Goal: Book appointment/travel/reservation

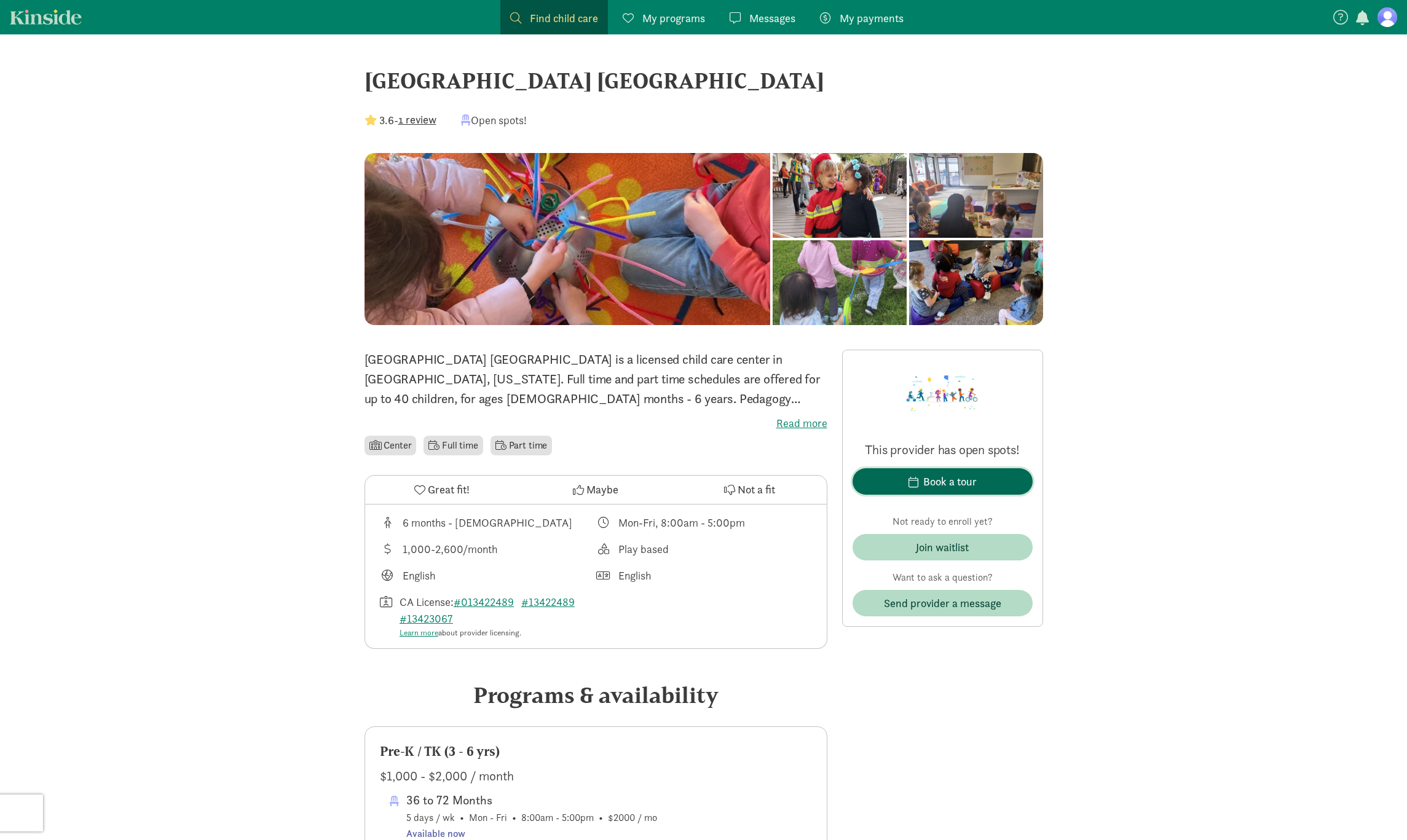
click at [981, 478] on span "Book a tour" at bounding box center [942, 482] width 161 height 17
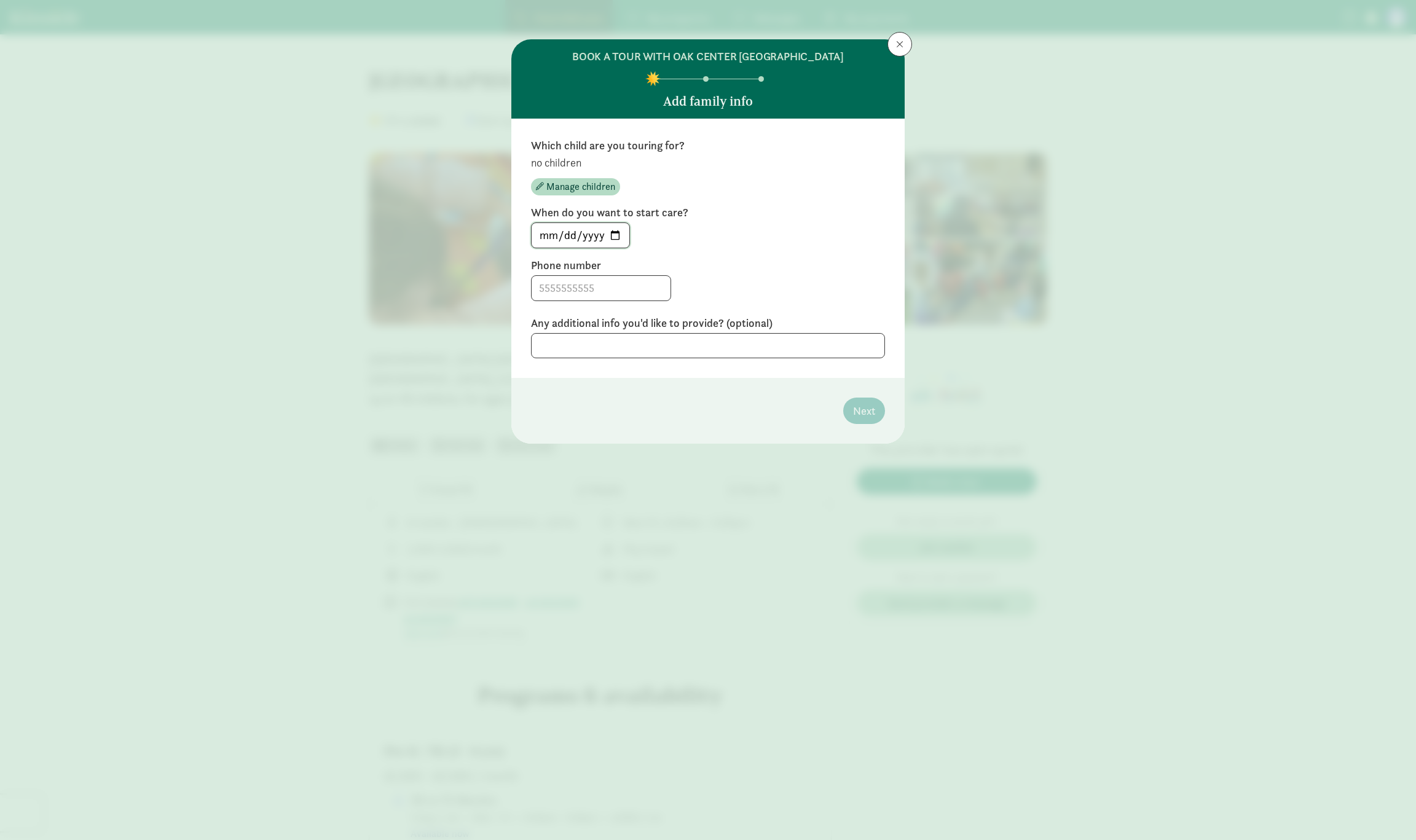
click at [619, 233] on input "[DATE]" at bounding box center [580, 235] width 97 height 25
type input "[DATE]"
click at [589, 280] on input at bounding box center [601, 287] width 139 height 25
type input "2094832940"
click at [607, 347] on textarea at bounding box center [708, 346] width 354 height 25
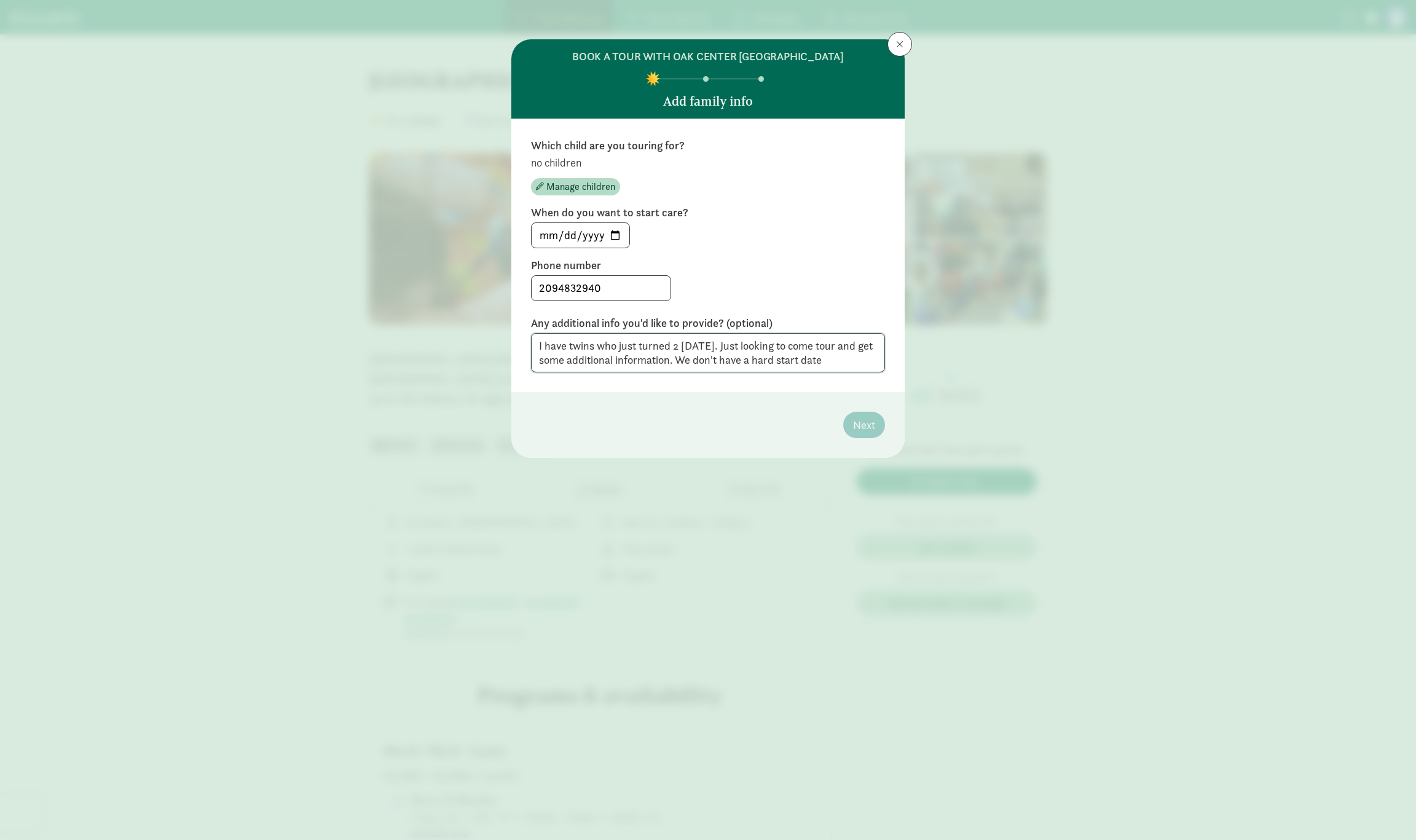
click at [863, 355] on textarea "I have twins who just turned 2 [DATE]. Just looking to come tour and get some a…" at bounding box center [708, 353] width 354 height 40
type textarea "I have twins who just turned 2 [DATE]. Just looking to come tour and get some a…"
click at [600, 189] on span "Manage children" at bounding box center [581, 187] width 69 height 15
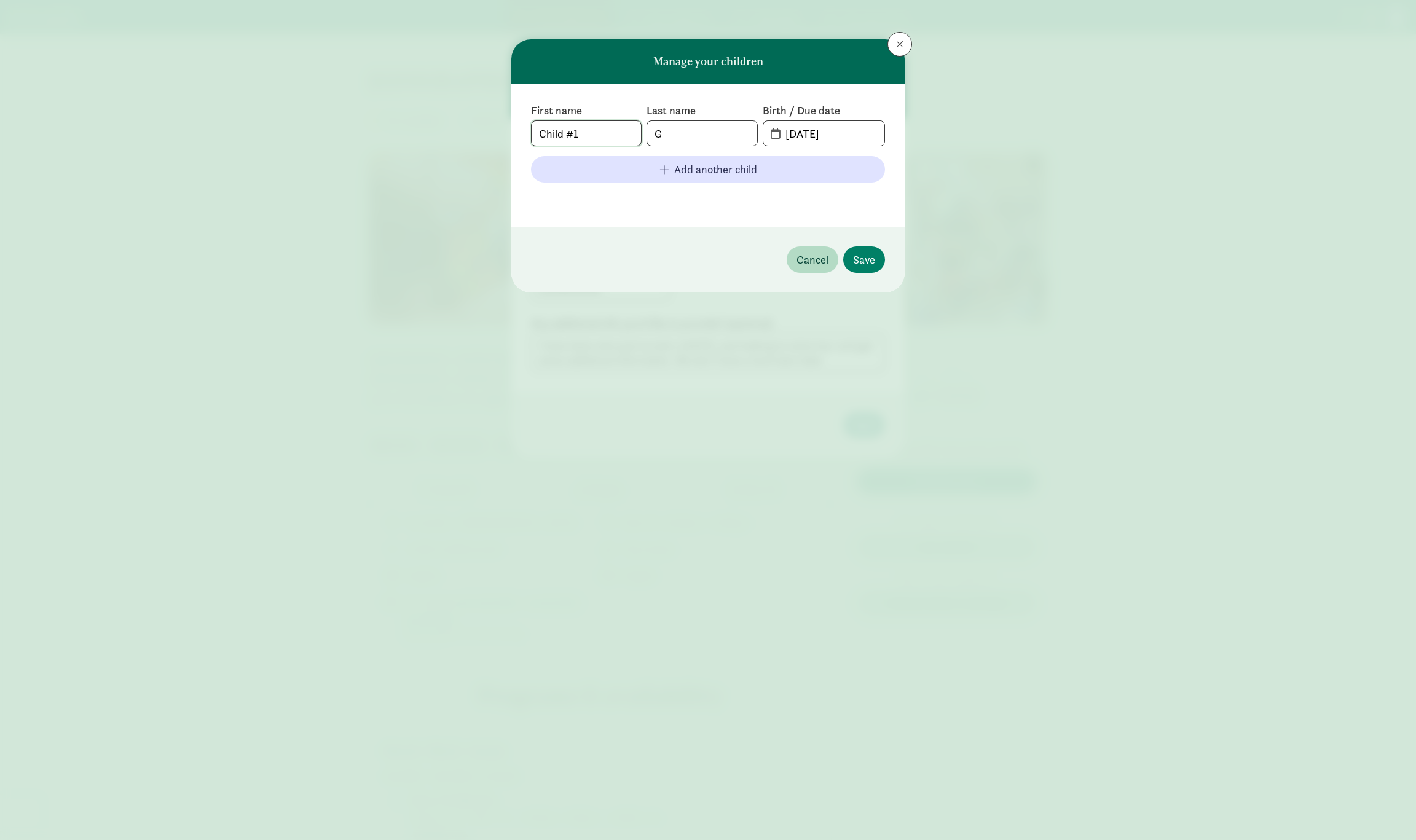
click at [614, 139] on input "Child #1" at bounding box center [586, 133] width 109 height 25
type input "[PERSON_NAME]"
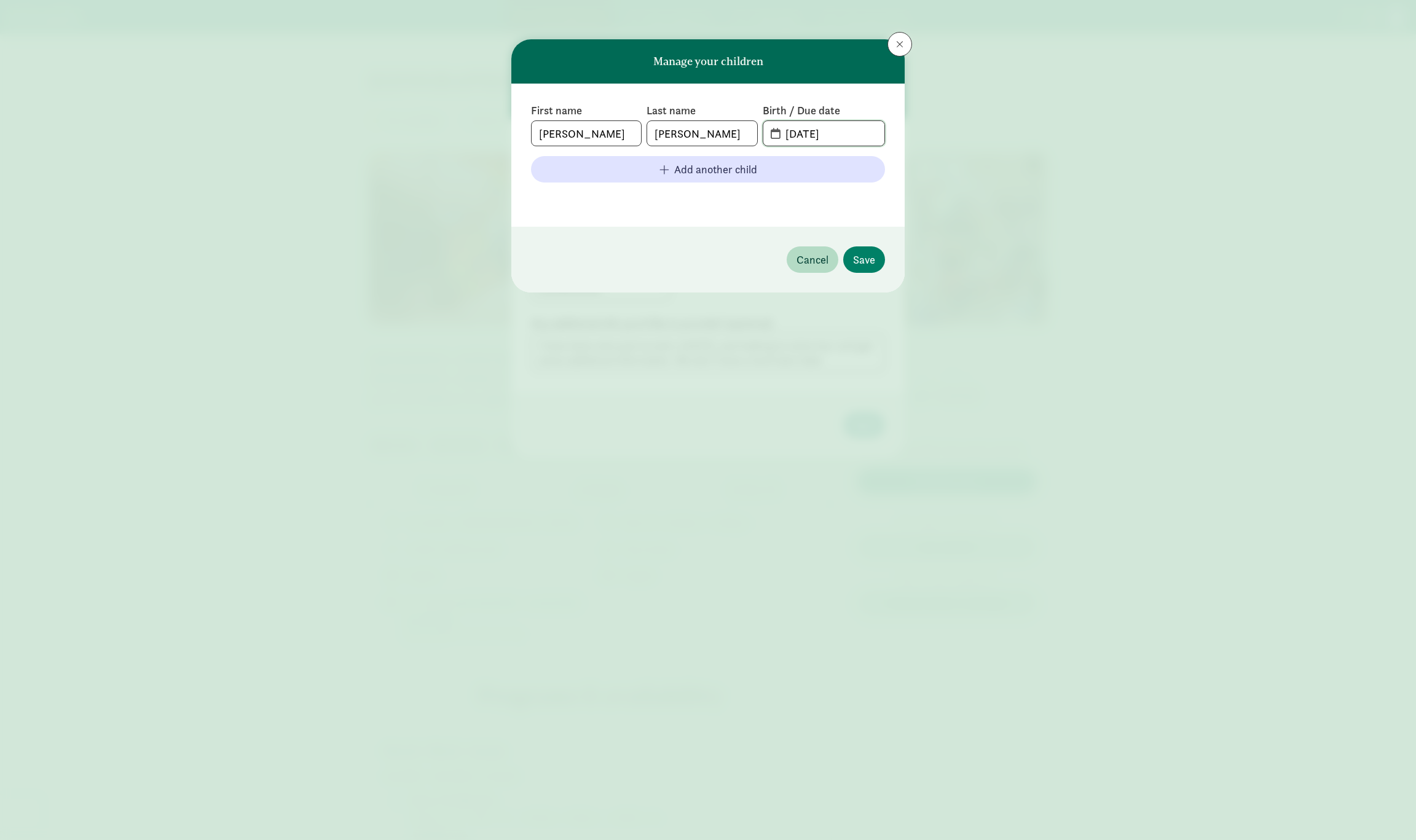
click at [809, 132] on input "[DATE]" at bounding box center [831, 133] width 107 height 25
drag, startPoint x: 813, startPoint y: 131, endPoint x: 807, endPoint y: 134, distance: 6.7
click at [808, 134] on input "[DATE]" at bounding box center [831, 133] width 107 height 25
click at [836, 133] on input "[DATE]" at bounding box center [831, 133] width 107 height 25
type input "[DATE]"
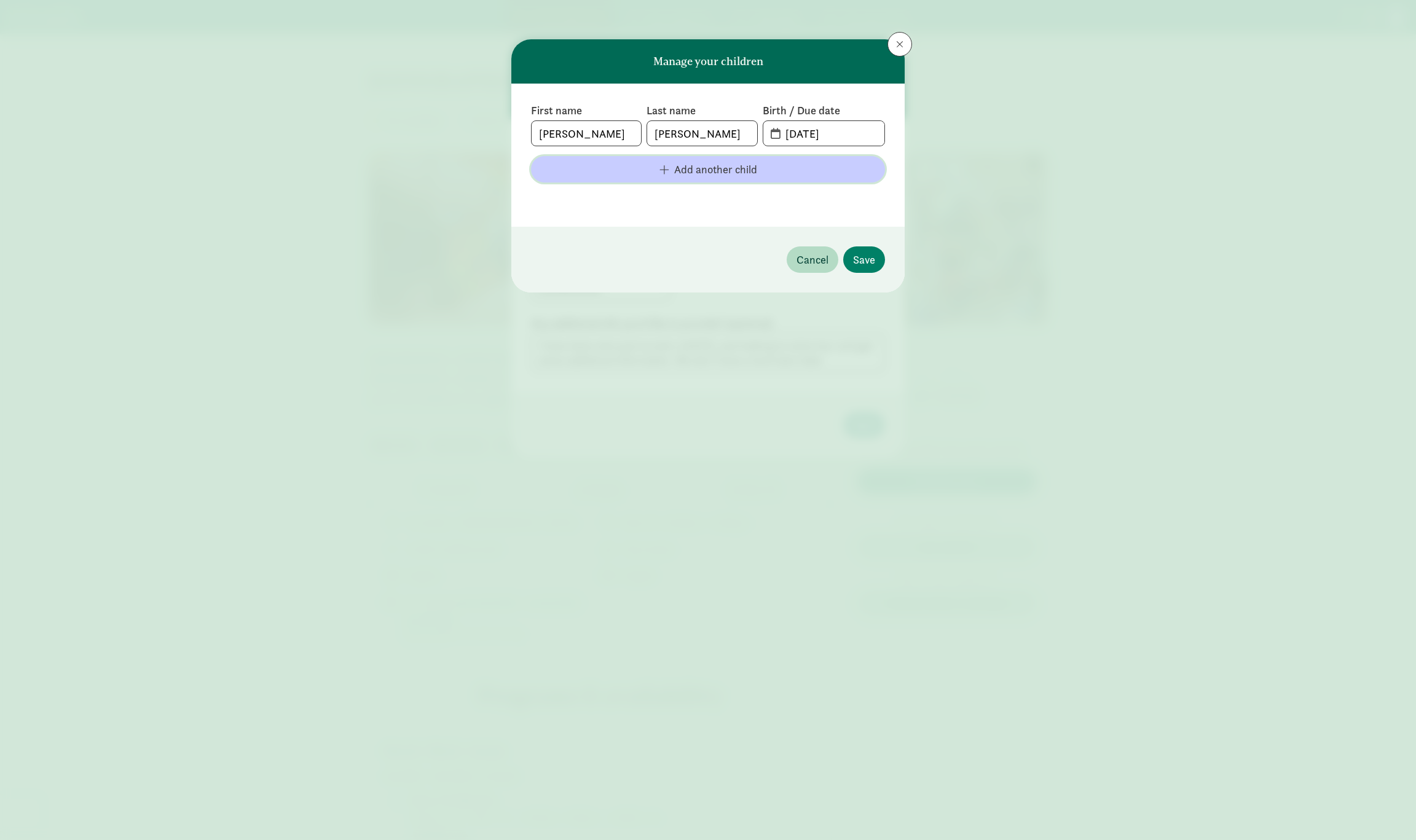
click at [753, 173] on span "Add another child" at bounding box center [715, 170] width 83 height 17
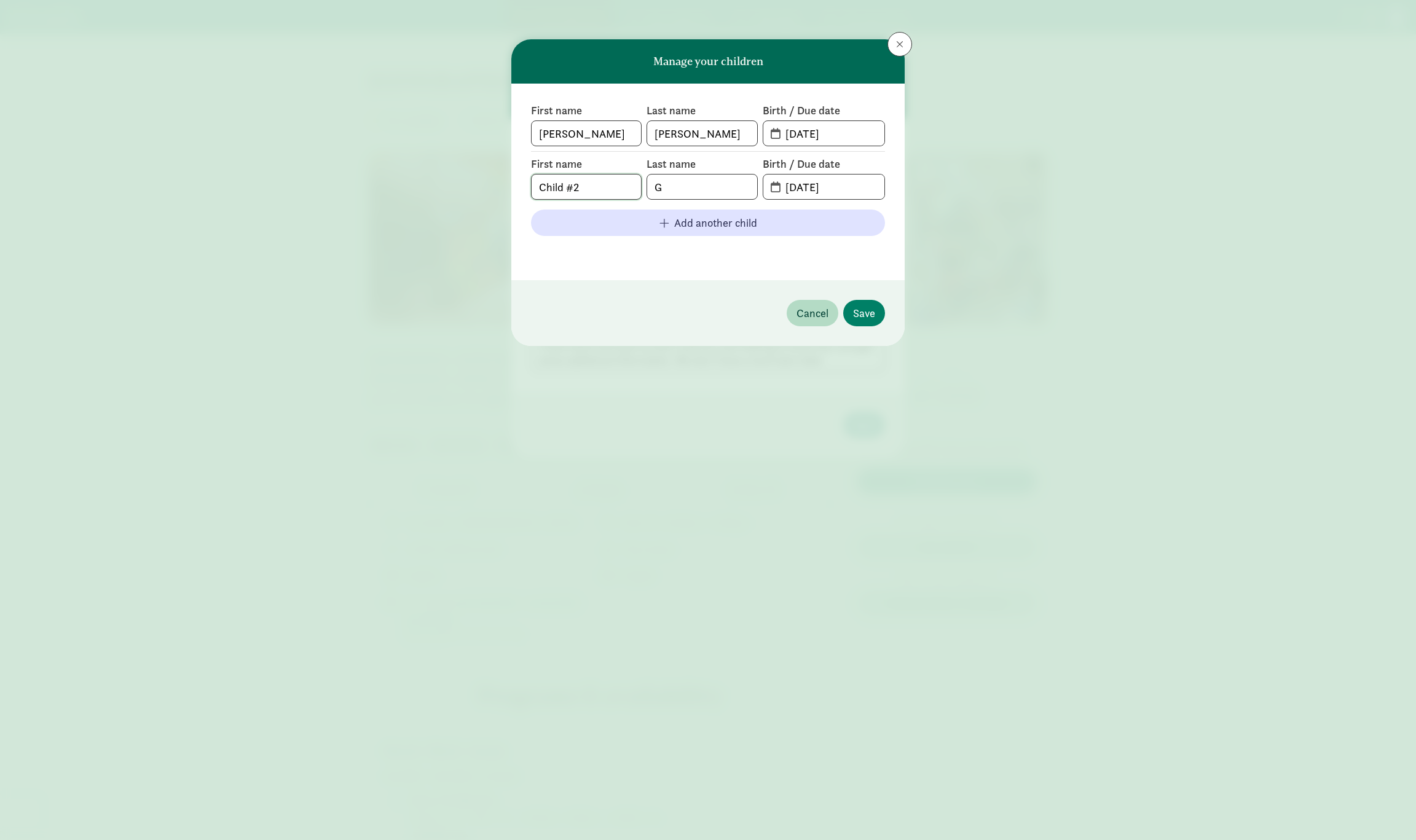
drag, startPoint x: 582, startPoint y: 189, endPoint x: 457, endPoint y: 191, distance: 125.0
click at [459, 191] on div "Manage your children First name [PERSON_NAME] Last name [PERSON_NAME] Birth / D…" at bounding box center [708, 420] width 1416 height 840
type input "A.J."
type input "[PERSON_NAME]"
click at [809, 186] on input "[DATE]" at bounding box center [831, 187] width 107 height 25
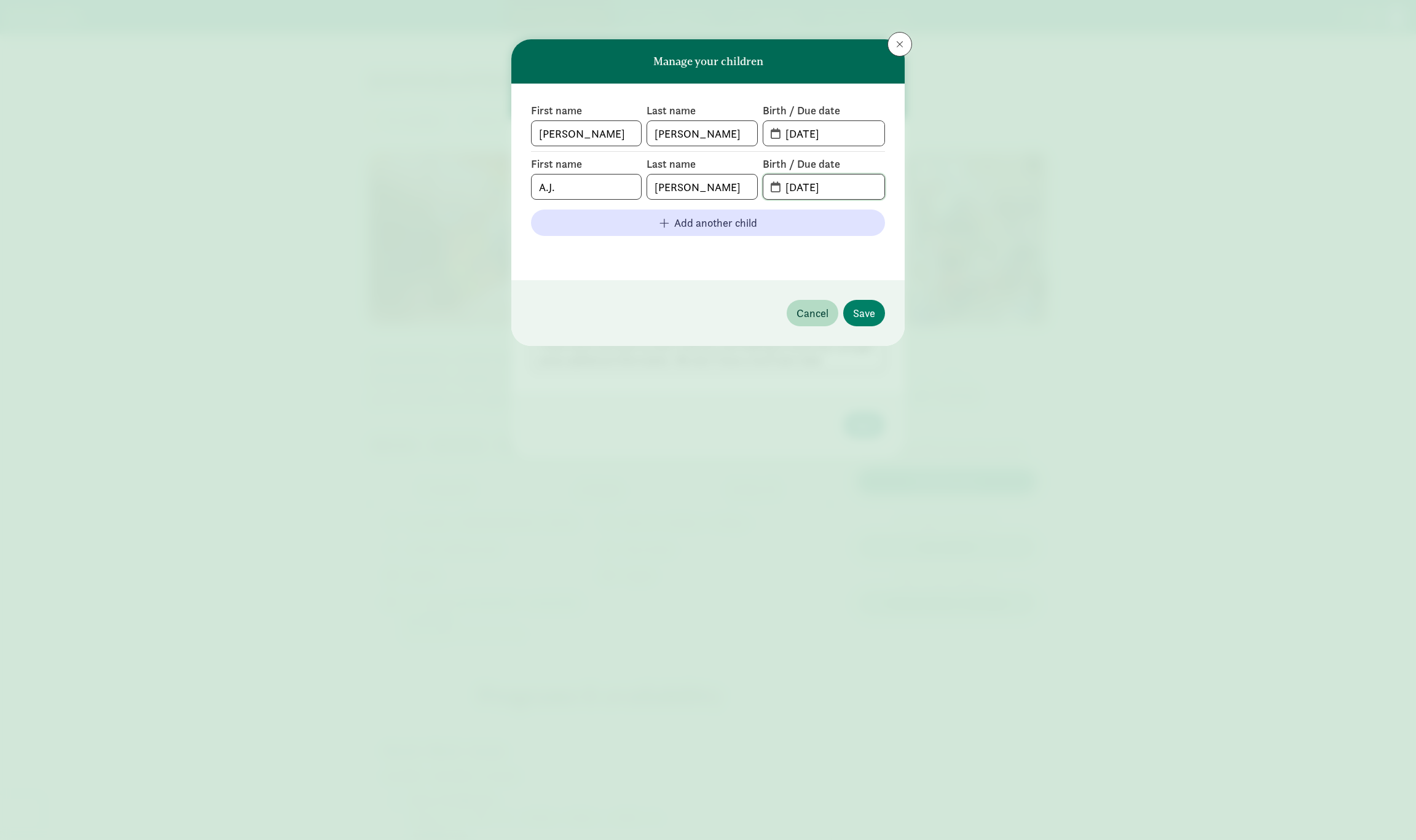
click at [808, 186] on input "[DATE]" at bounding box center [831, 187] width 107 height 25
click at [834, 189] on input "[DATE]" at bounding box center [831, 187] width 107 height 25
type input "[DATE]"
click at [873, 306] on span "Save" at bounding box center [864, 313] width 22 height 17
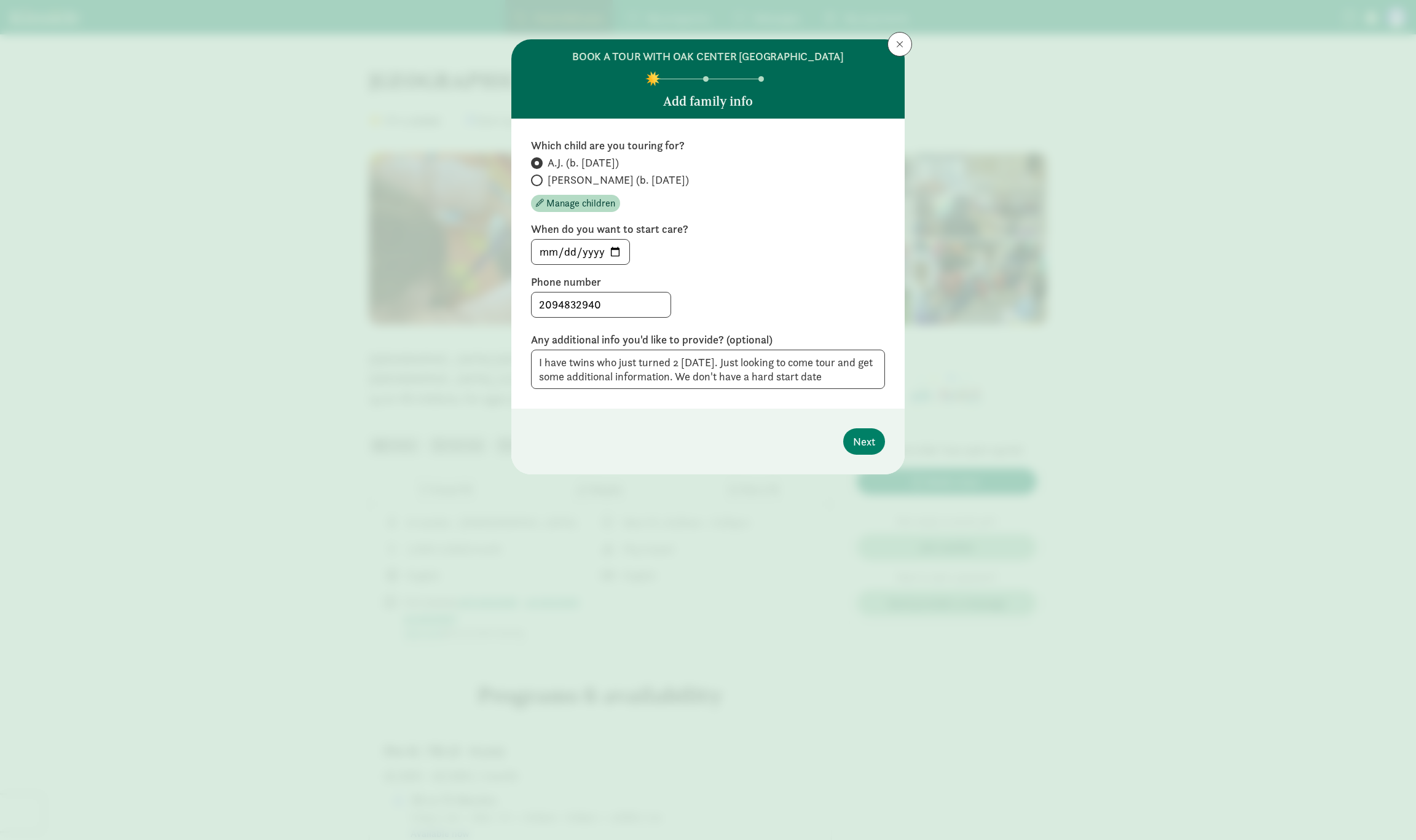
click at [619, 183] on span "[PERSON_NAME] (b. [DATE])" at bounding box center [619, 179] width 142 height 15
click at [539, 183] on input "[PERSON_NAME] (b. [DATE])" at bounding box center [534, 179] width 8 height 8
radio input "true"
click at [569, 170] on span "A.J. (b. [DATE])" at bounding box center [584, 163] width 72 height 15
click at [539, 167] on input "A.J. (b. [DATE])" at bounding box center [534, 163] width 8 height 8
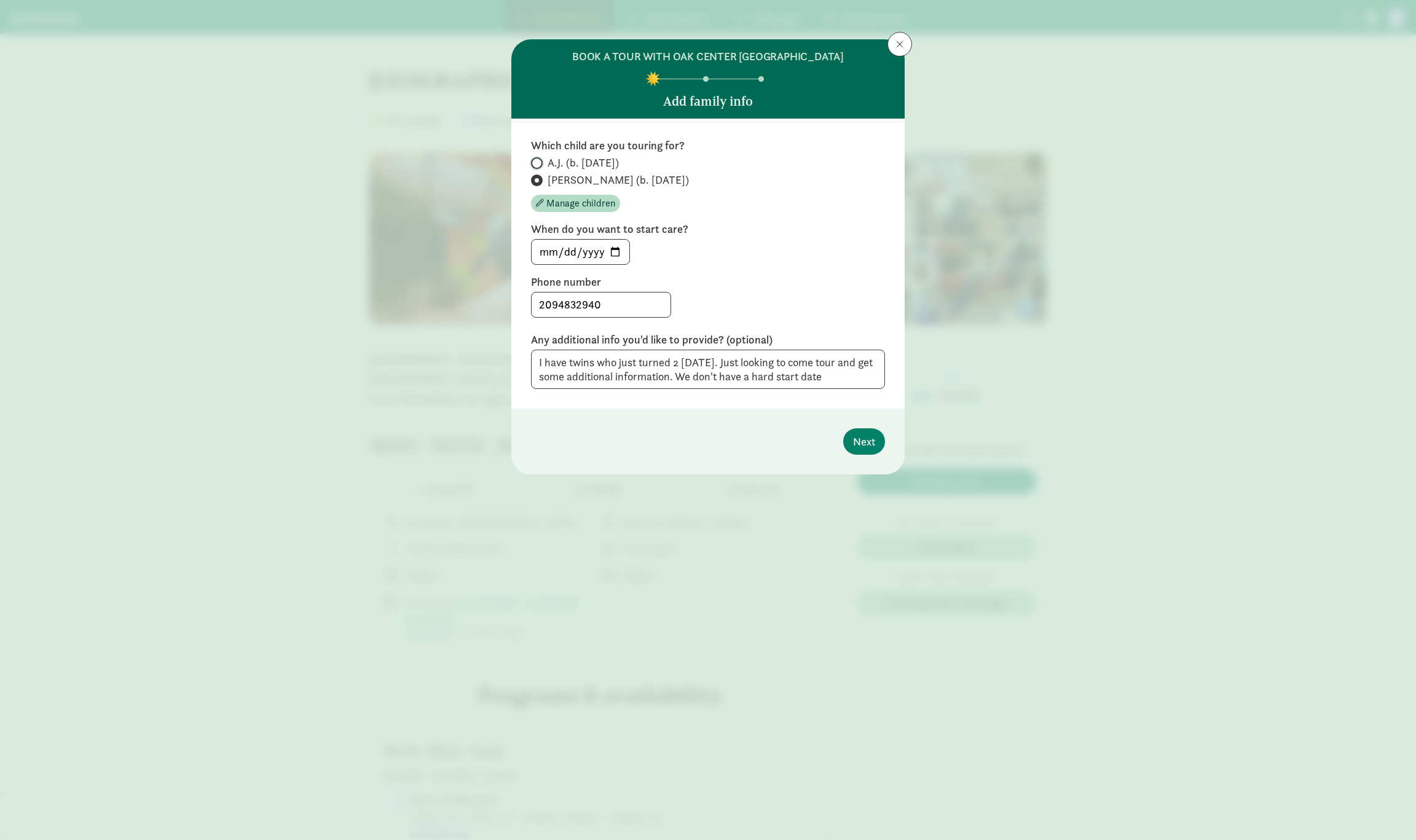
radio input "true"
radio input "false"
click at [861, 438] on span "Next" at bounding box center [864, 442] width 22 height 17
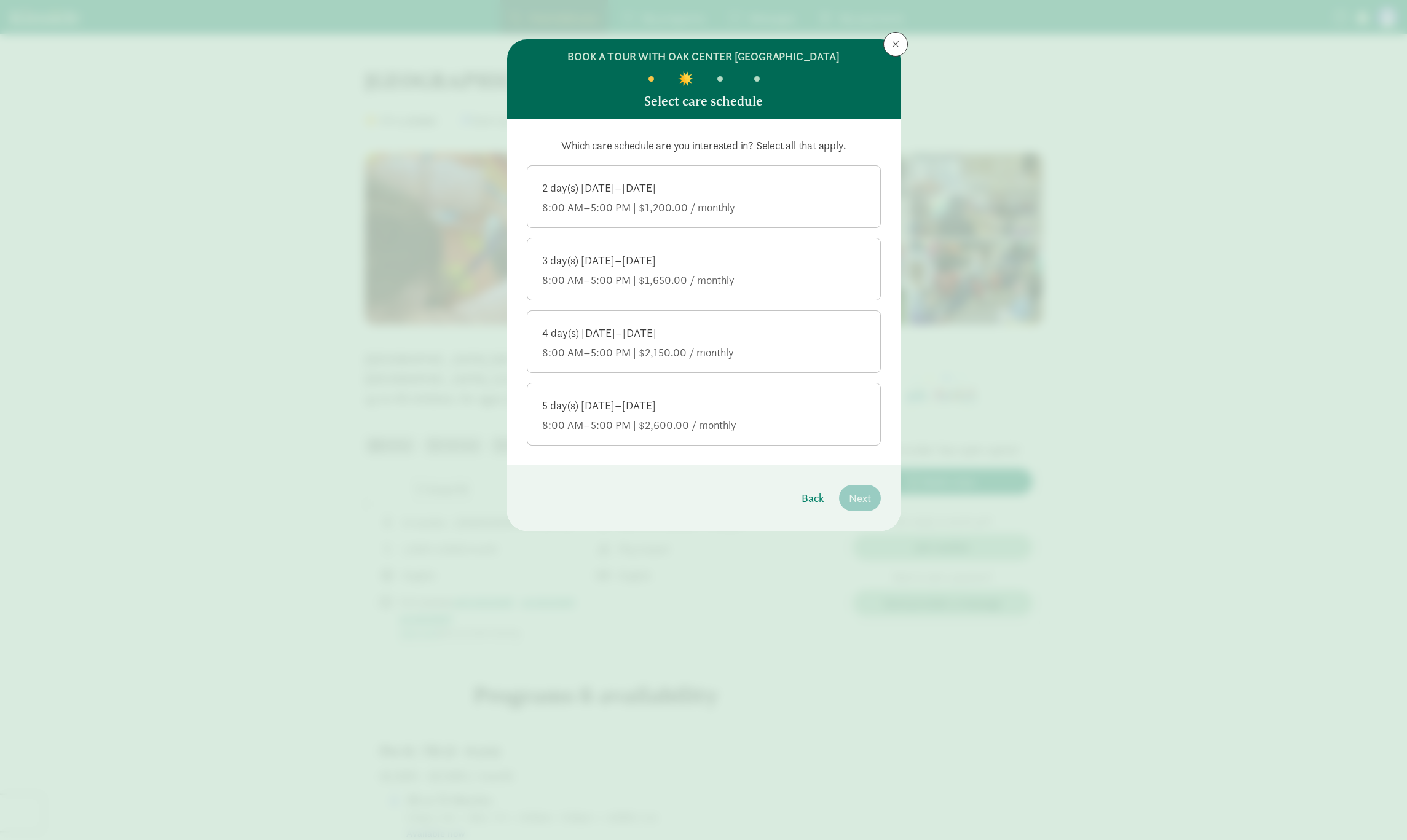
click at [725, 272] on div "3 day(s) [DATE]–[DATE] 8:00 AM–5:00 PM | $1,650.00 / monthly" at bounding box center [704, 270] width 323 height 34
click at [0, 0] on input "3 day(s) [DATE]–[DATE] 8:00 AM–5:00 PM | $1,650.00 / monthly" at bounding box center [0, 0] width 0 height 0
click at [762, 413] on div "5 day(s) [DATE]–[DATE] 8:00 AM–5:00 PM | $2,600.00 / monthly" at bounding box center [704, 415] width 323 height 34
click at [0, 0] on input "5 day(s) [DATE]–[DATE] 8:00 AM–5:00 PM | $2,600.00 / monthly" at bounding box center [0, 0] width 0 height 0
click at [784, 331] on div "4 day(s) [DATE]–[DATE]" at bounding box center [704, 332] width 323 height 15
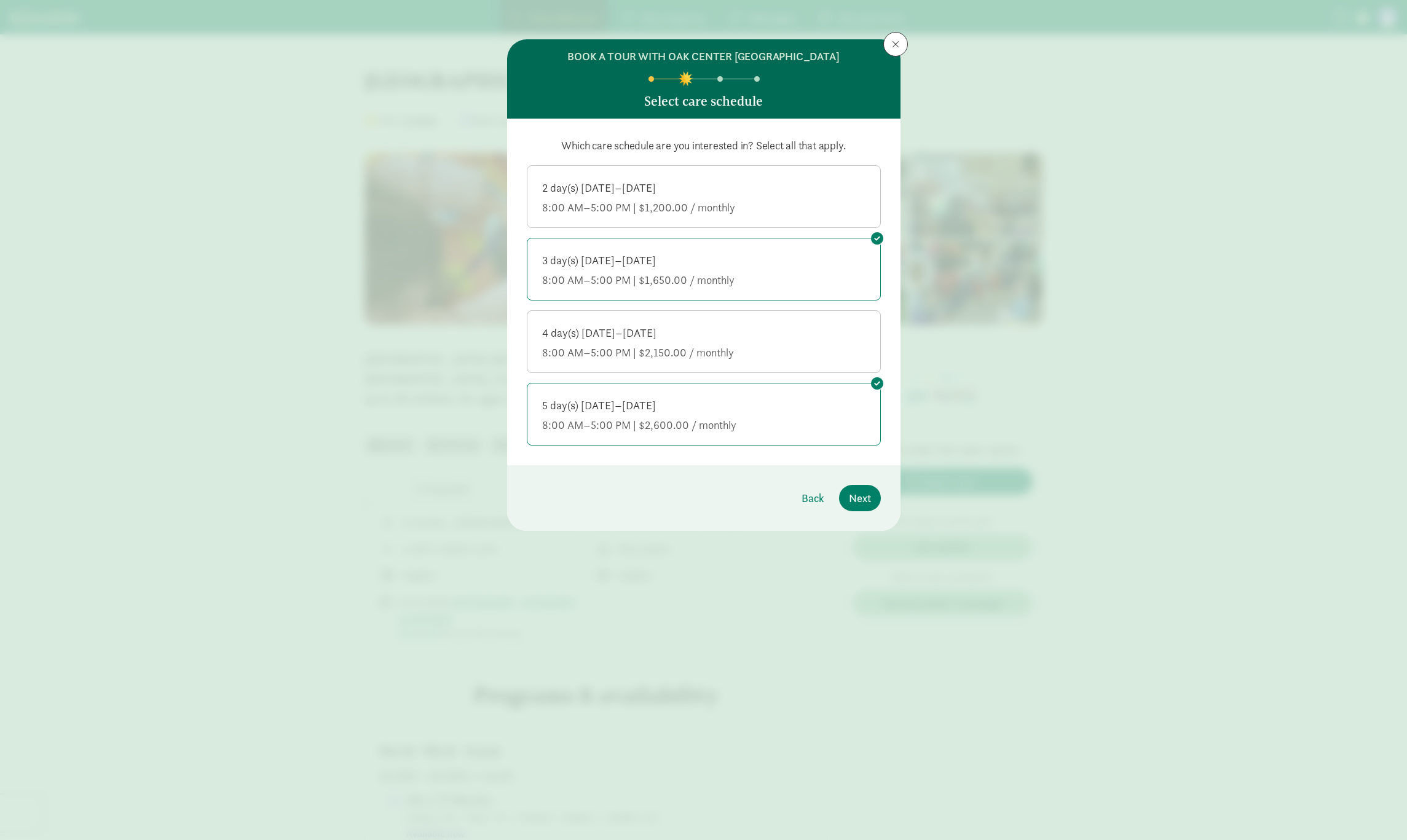
click at [0, 0] on input "4 day(s) [DATE]–[DATE] 8:00 AM–5:00 PM | $2,150.00 / monthly" at bounding box center [0, 0] width 0 height 0
click at [861, 503] on span "Next" at bounding box center [860, 498] width 22 height 17
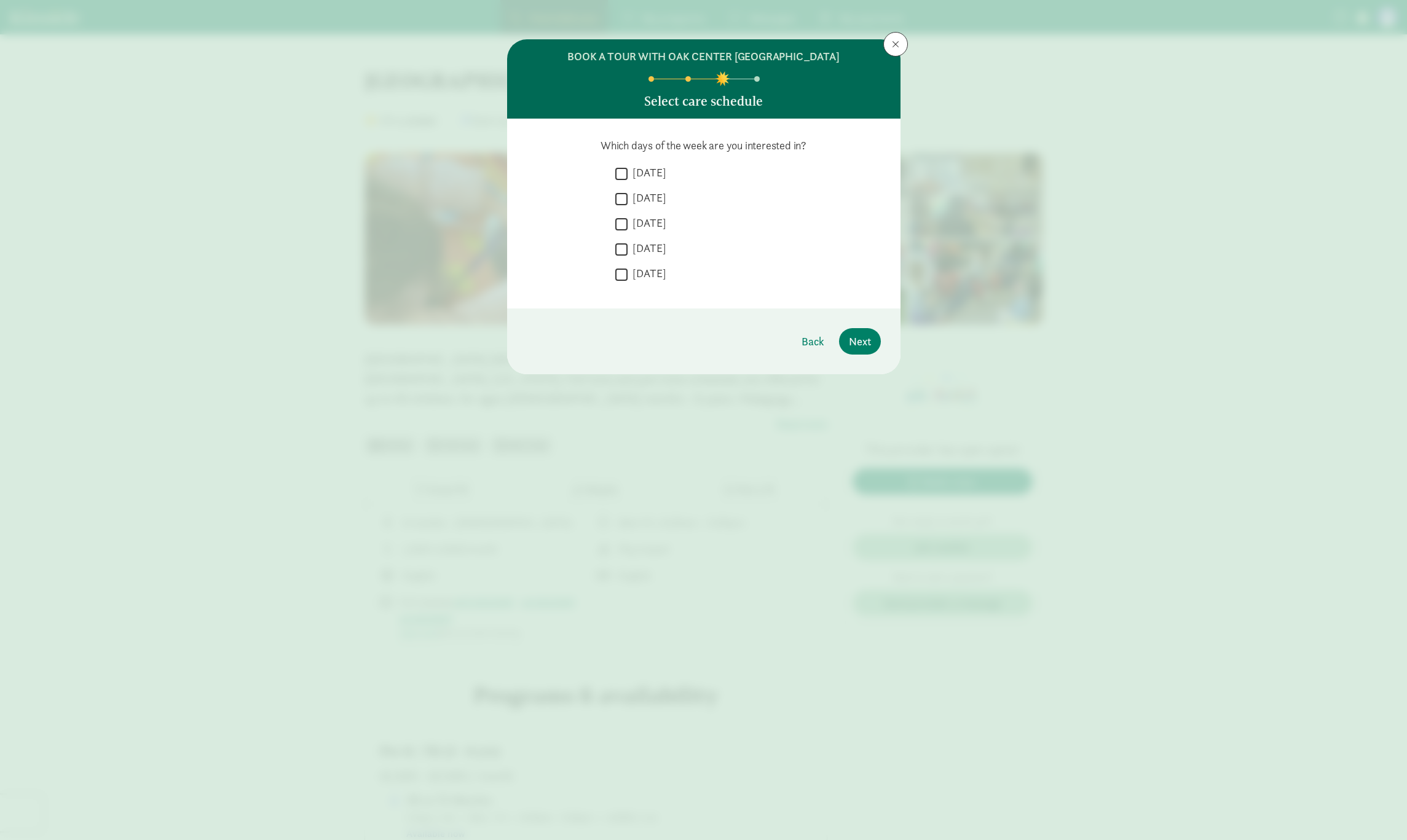
click at [648, 175] on label "[DATE]" at bounding box center [647, 172] width 39 height 15
click at [628, 175] on input "[DATE]" at bounding box center [621, 174] width 13 height 17
checkbox input "true"
click at [647, 193] on label "[DATE]" at bounding box center [647, 198] width 39 height 15
click at [628, 193] on input "[DATE]" at bounding box center [621, 199] width 13 height 17
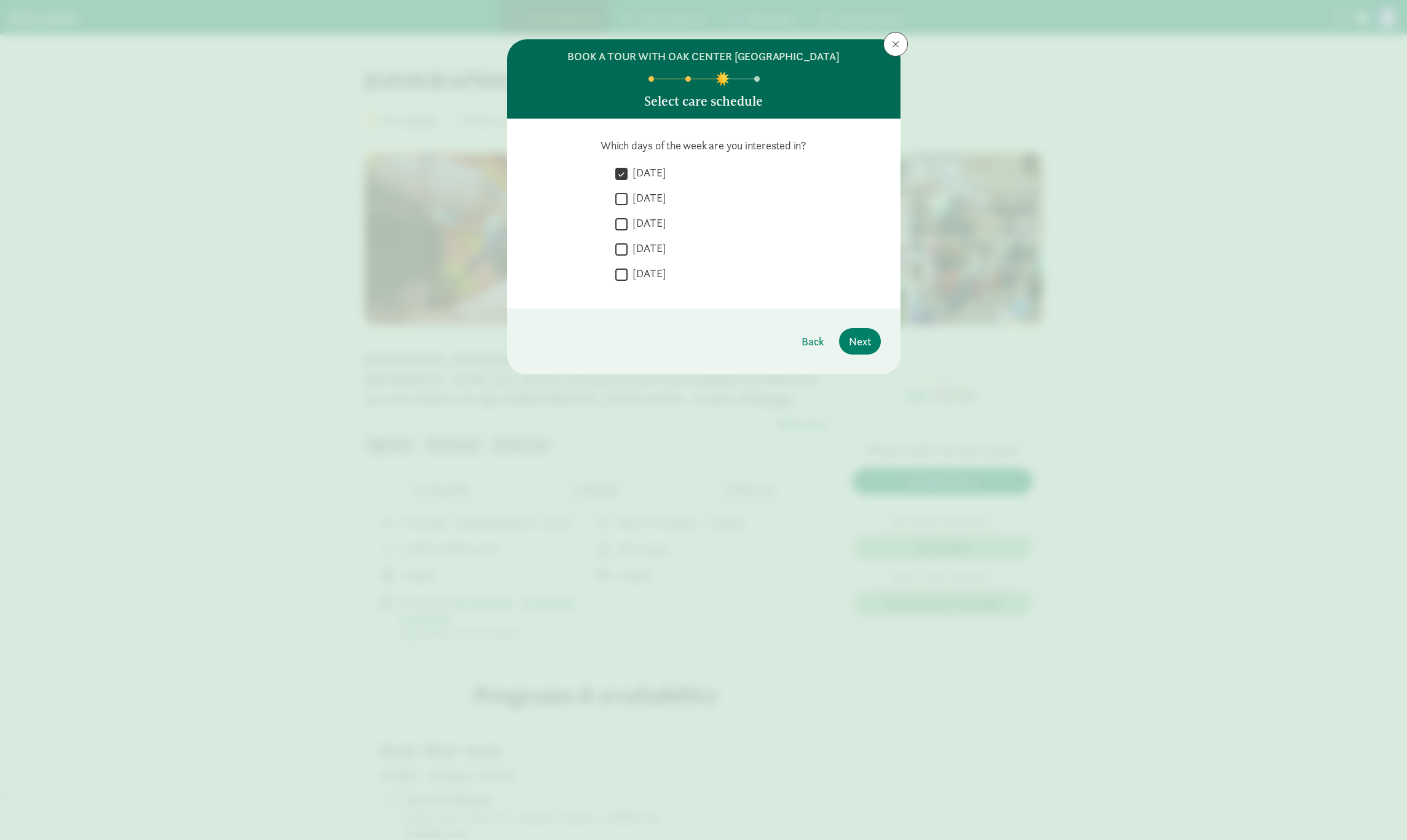
checkbox input "true"
click at [658, 221] on label "[DATE]" at bounding box center [647, 223] width 39 height 15
click at [628, 221] on input "[DATE]" at bounding box center [621, 224] width 13 height 17
checkbox input "true"
click at [647, 248] on label "[DATE]" at bounding box center [647, 248] width 39 height 15
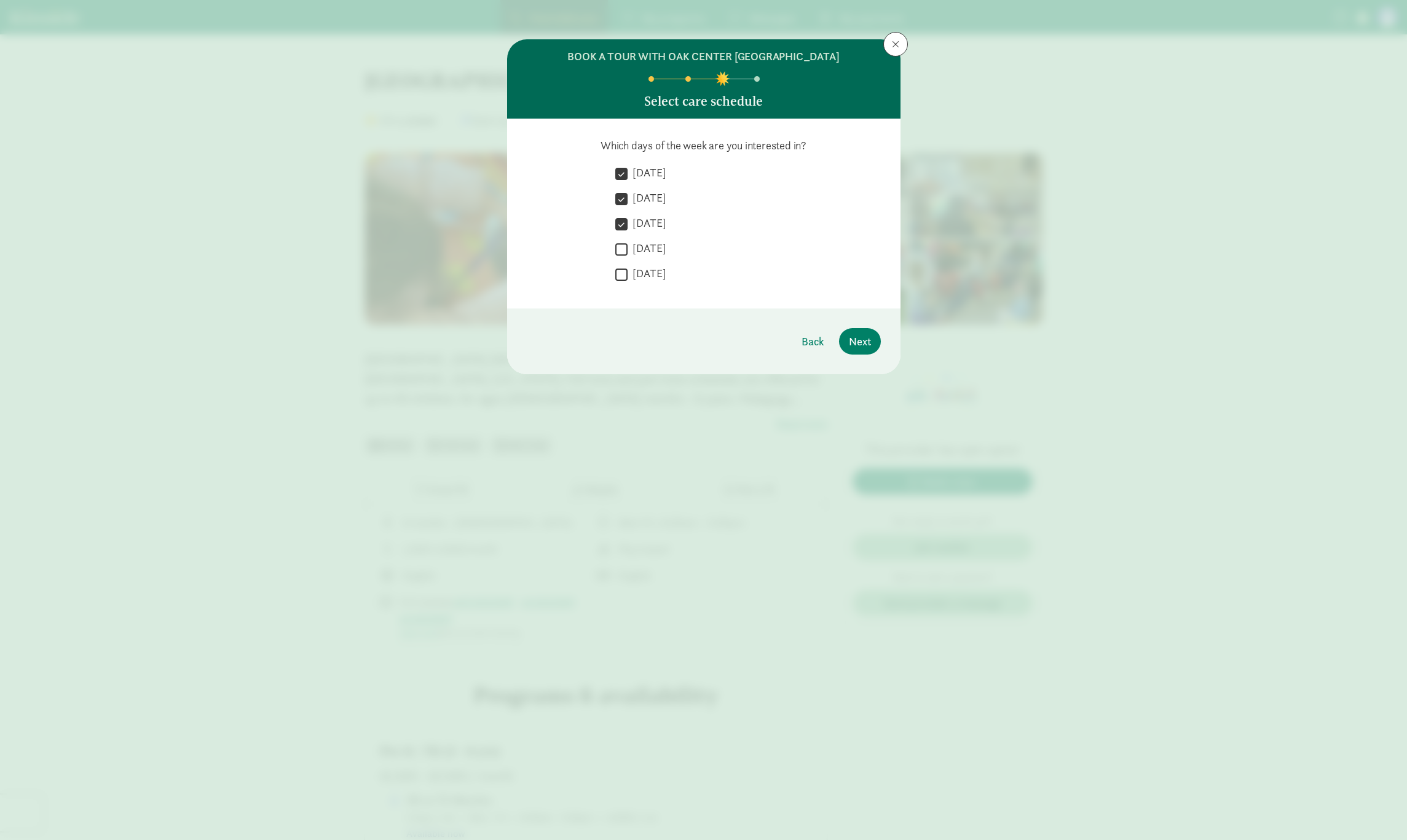
click at [628, 248] on input "[DATE]" at bounding box center [621, 249] width 13 height 17
checkbox input "true"
click at [624, 273] on input "[DATE]" at bounding box center [621, 274] width 13 height 17
checkbox input "true"
click at [852, 341] on span "Next" at bounding box center [860, 341] width 22 height 17
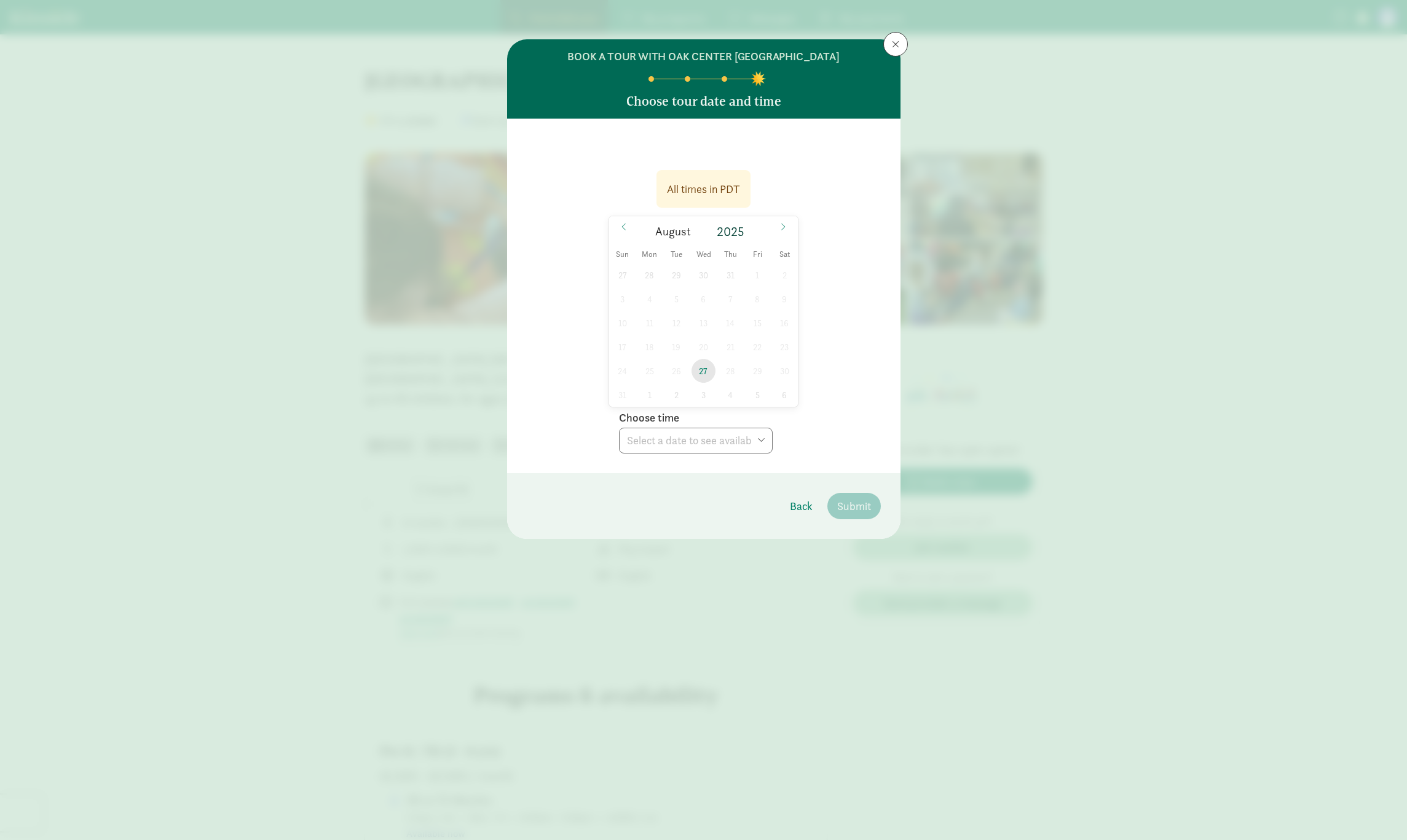
click at [704, 373] on span "27" at bounding box center [704, 371] width 24 height 24
click at [698, 440] on select "Choose time 04:00 PM" at bounding box center [695, 440] width 154 height 26
click at [784, 225] on icon at bounding box center [783, 226] width 8 height 8
click at [678, 274] on span "2" at bounding box center [676, 275] width 24 height 24
click at [672, 441] on select "Choose time 04:00 PM" at bounding box center [695, 440] width 154 height 26
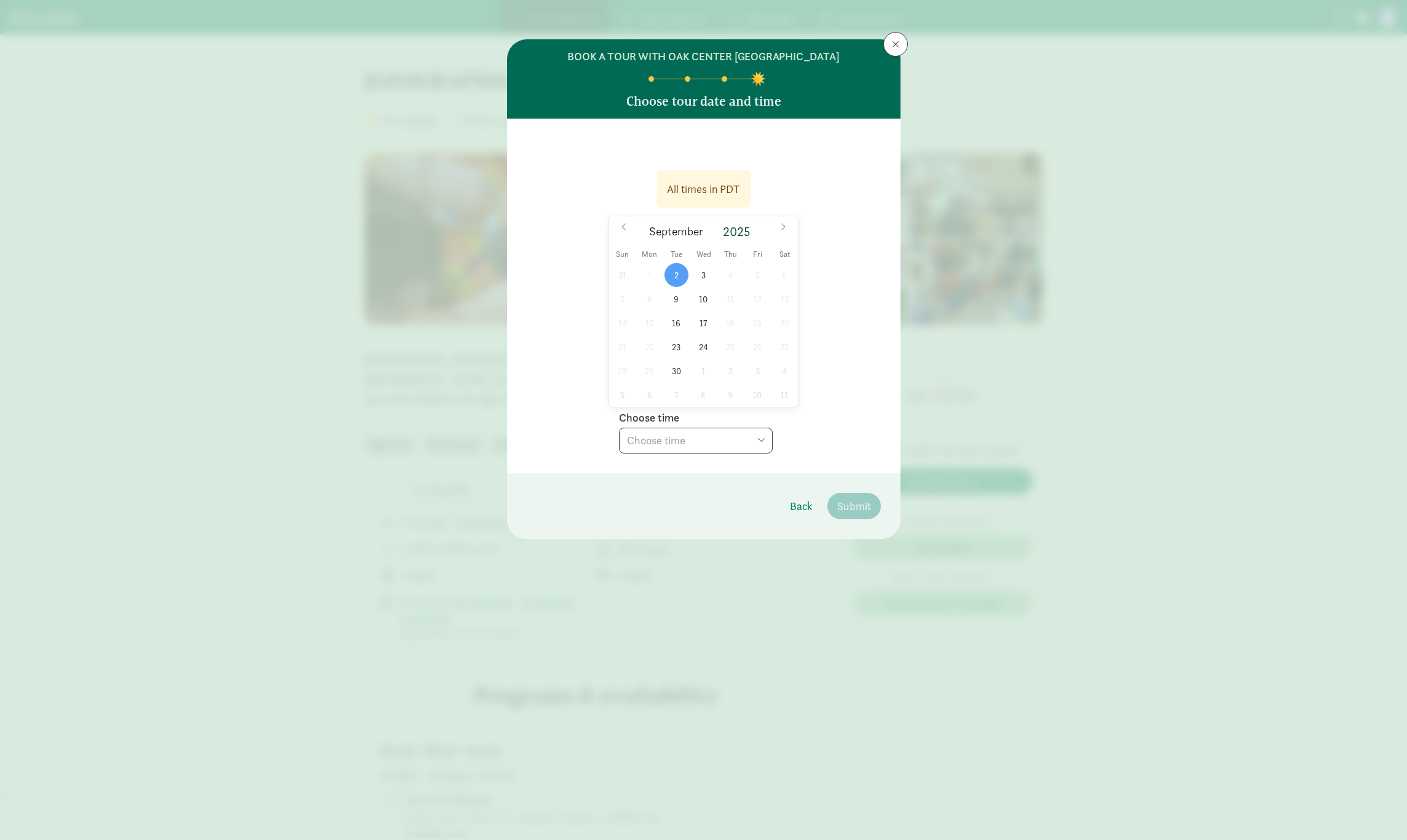
select select "[DATE]T16:00:00.000-07:00"
click at [619, 428] on select "Choose time 04:00 PM" at bounding box center [695, 440] width 154 height 26
click at [868, 505] on span "Submit" at bounding box center [854, 506] width 34 height 17
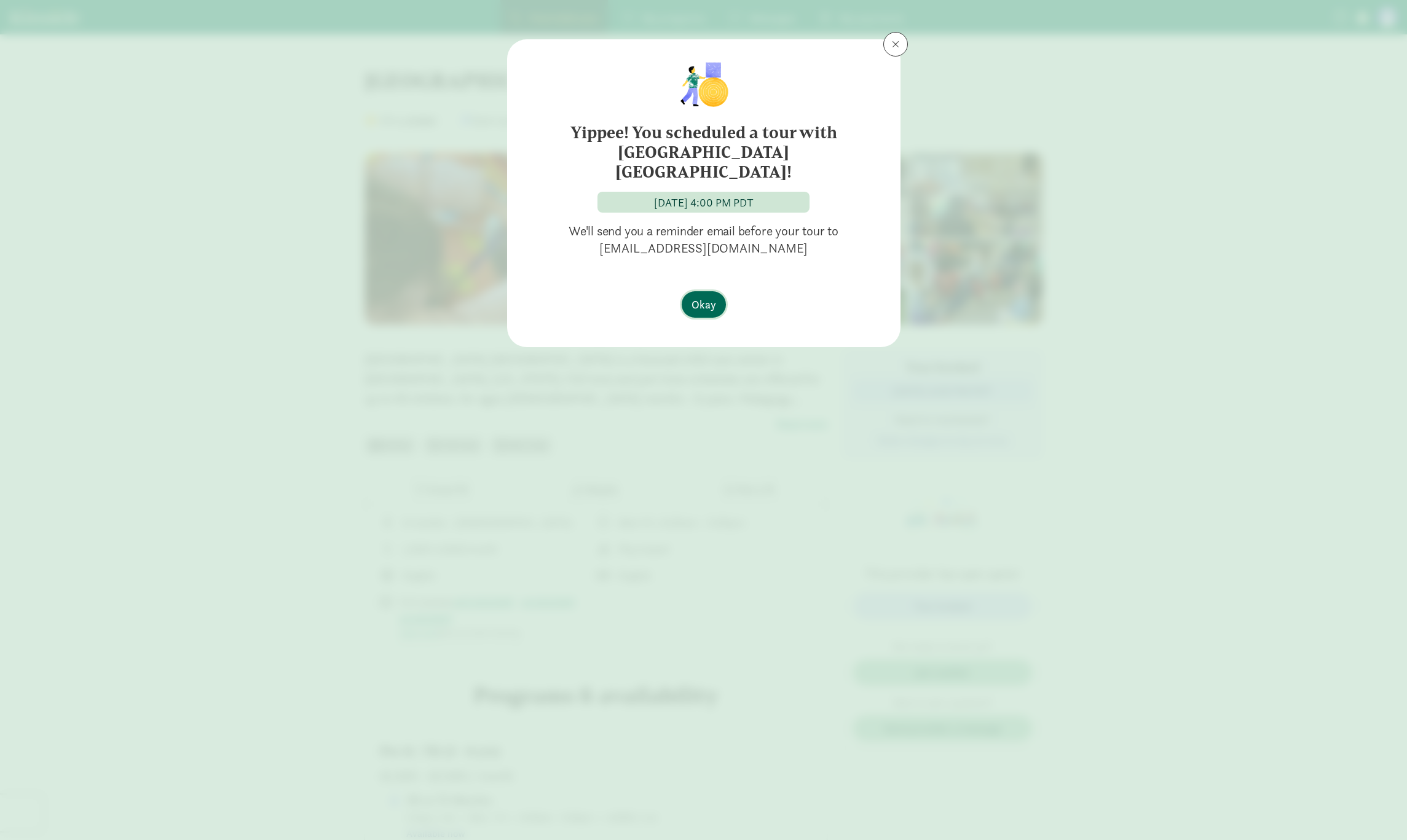
click at [695, 296] on span "Okay" at bounding box center [704, 304] width 25 height 17
